Goal: Information Seeking & Learning: Check status

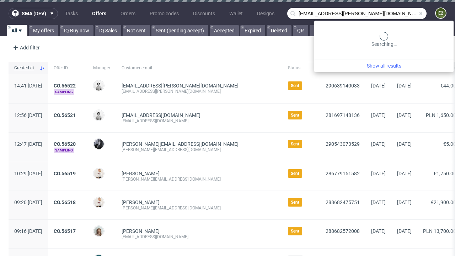
type input "[EMAIL_ADDRESS][PERSON_NAME][DOMAIN_NAME]"
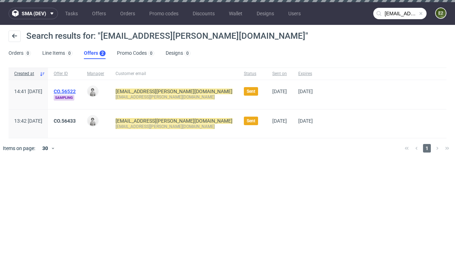
click at [95, 53] on link "Offers 2" at bounding box center [95, 53] width 22 height 11
click at [76, 91] on link "CO.56522" at bounding box center [65, 92] width 22 height 6
